Goal: Navigation & Orientation: Find specific page/section

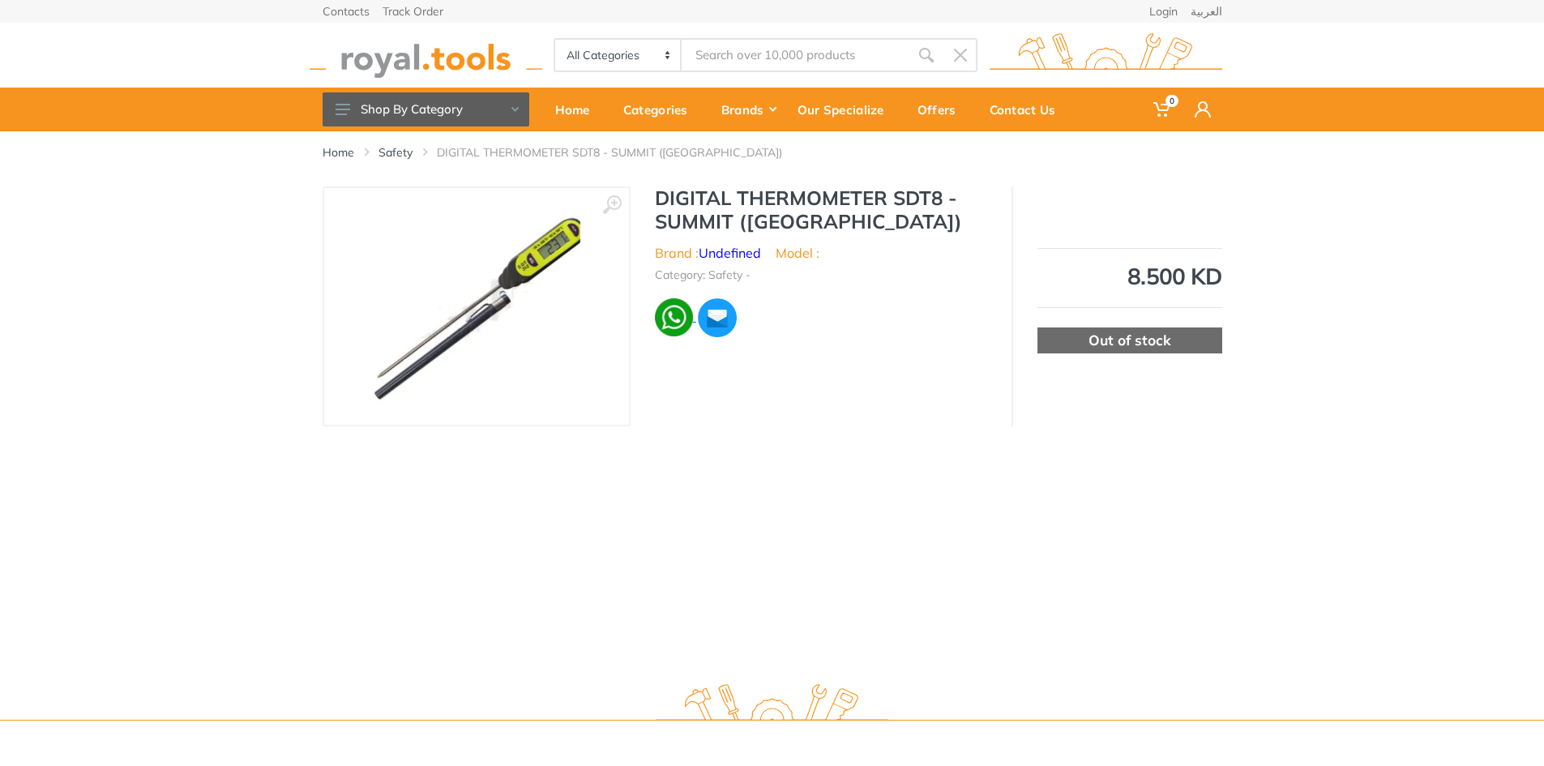
click at [669, 312] on img at bounding box center [674, 317] width 38 height 38
click at [479, 103] on button "Shop By Category" at bounding box center [426, 109] width 207 height 34
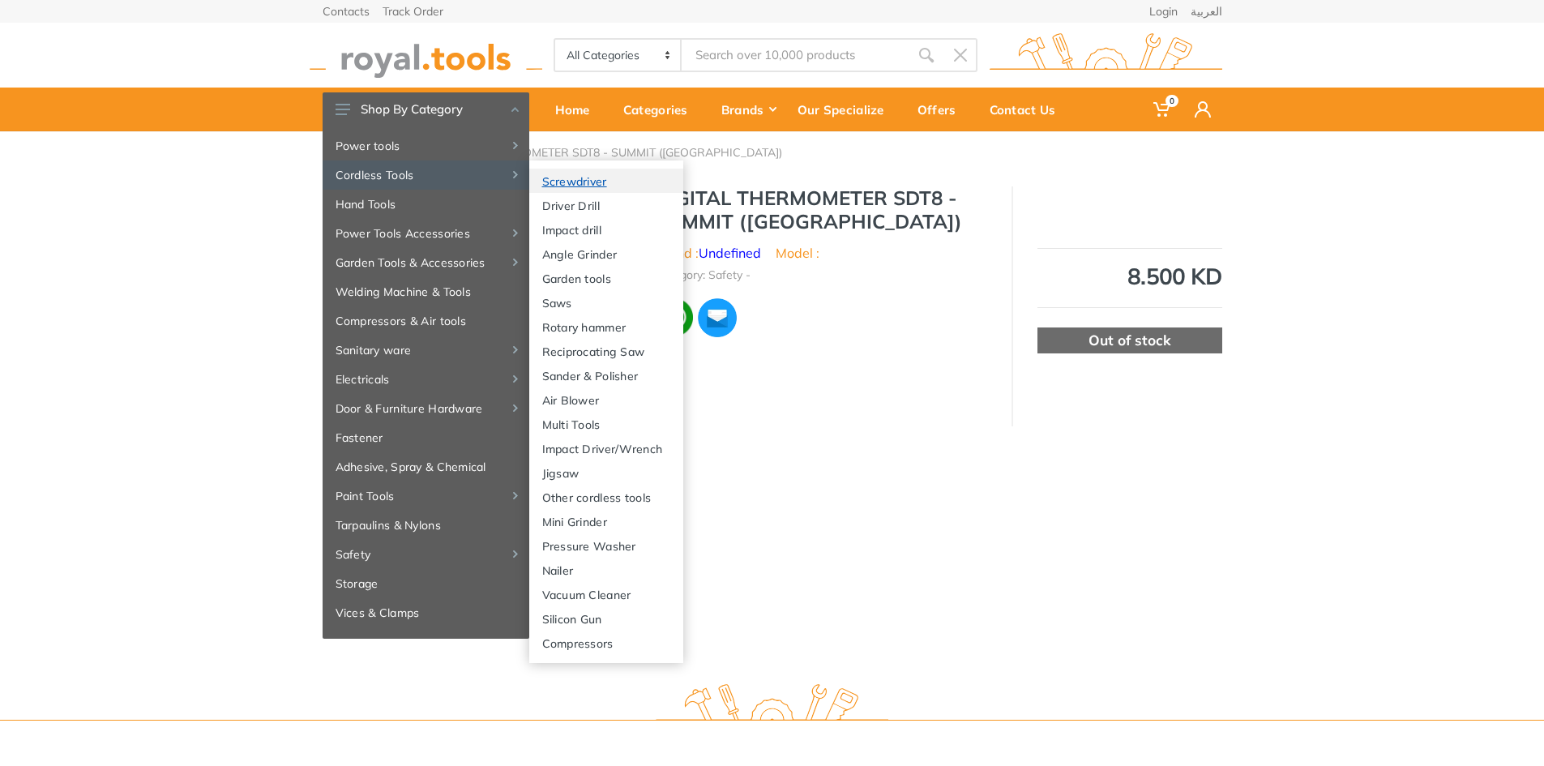
click at [564, 178] on link "Screwdriver" at bounding box center [606, 181] width 154 height 24
